Goal: Information Seeking & Learning: Learn about a topic

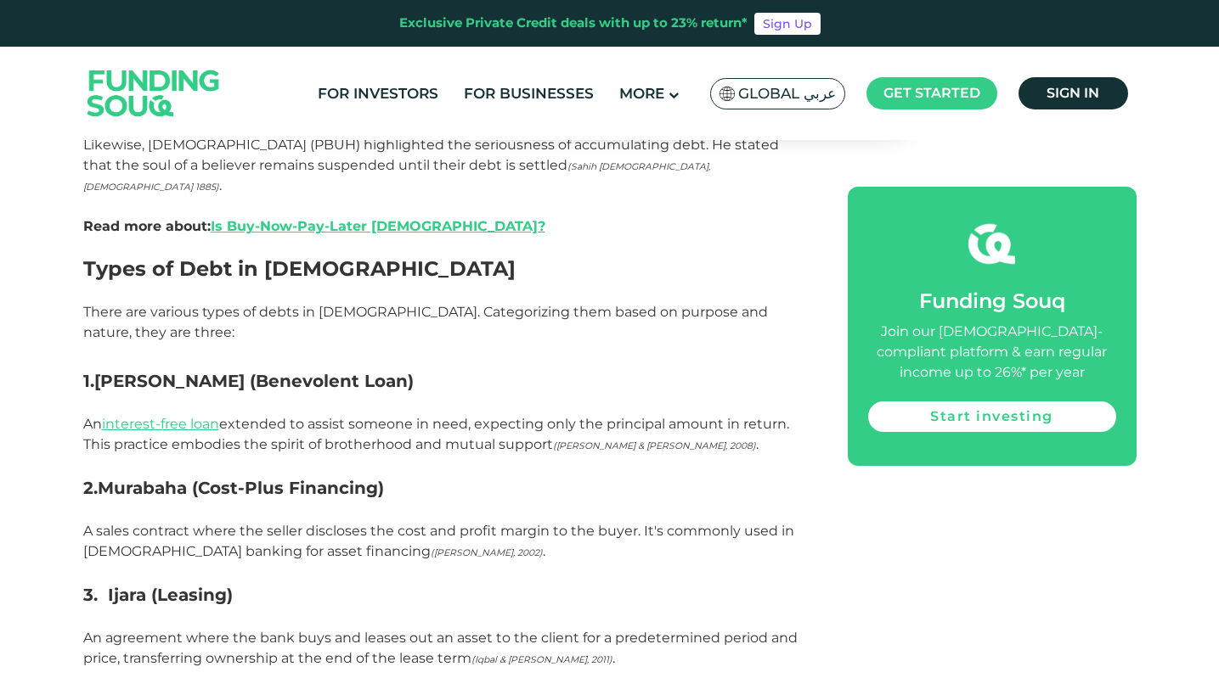
scroll to position [1387, 0]
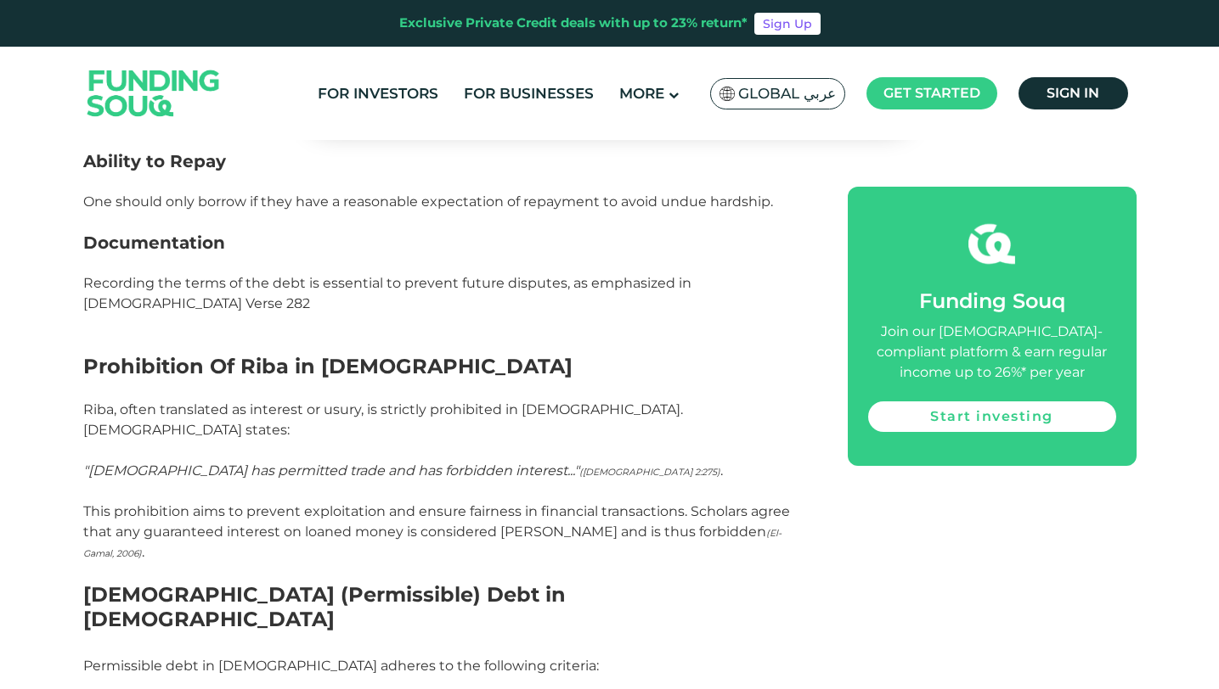
scroll to position [2008, 0]
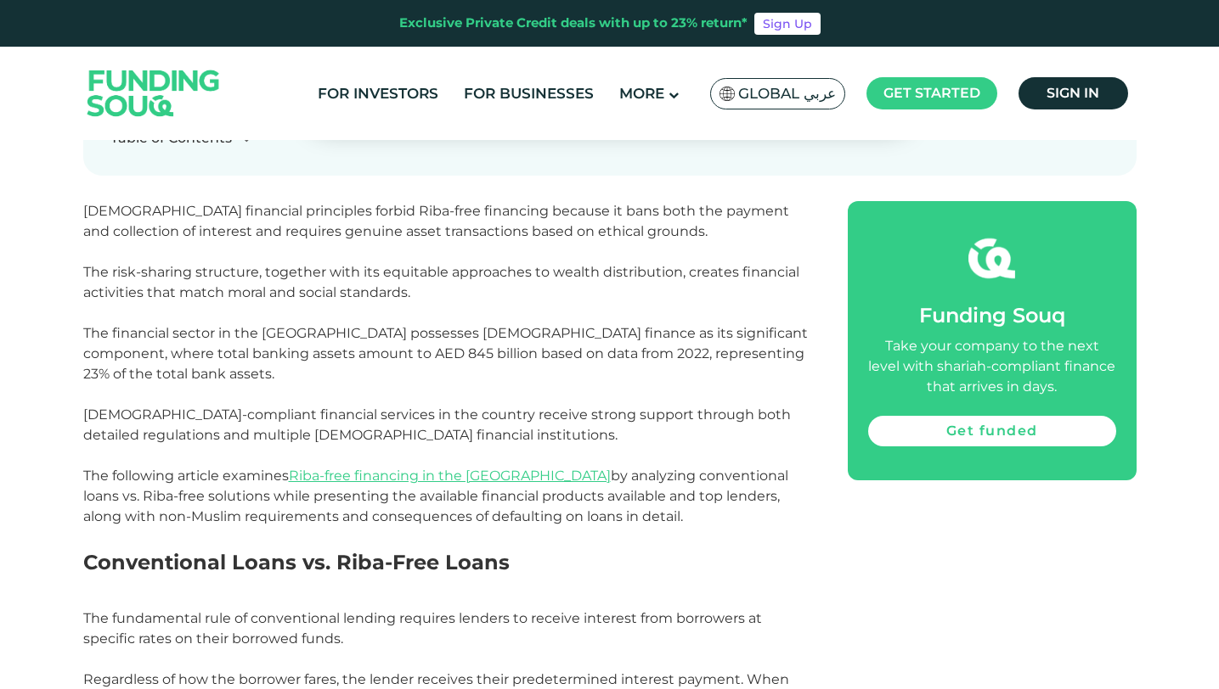
scroll to position [581, 0]
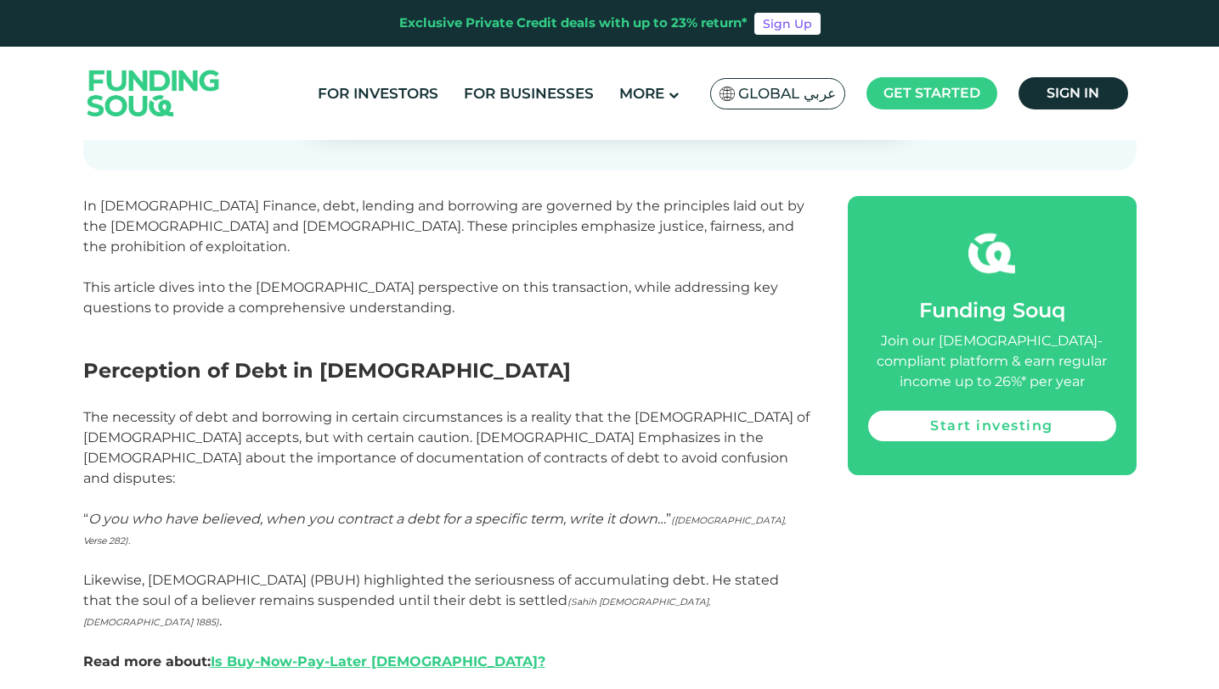
scroll to position [385, 0]
